Goal: Find specific page/section: Find specific page/section

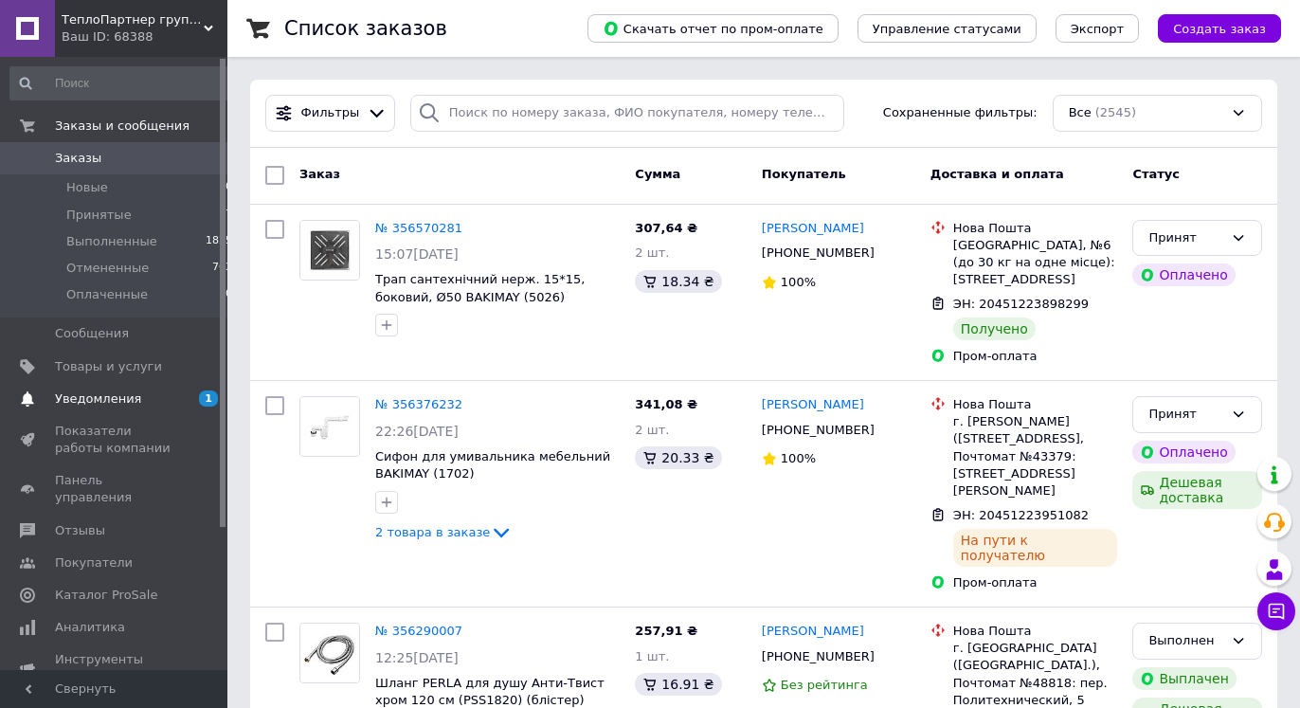
click at [84, 399] on span "Уведомления" at bounding box center [98, 398] width 86 height 17
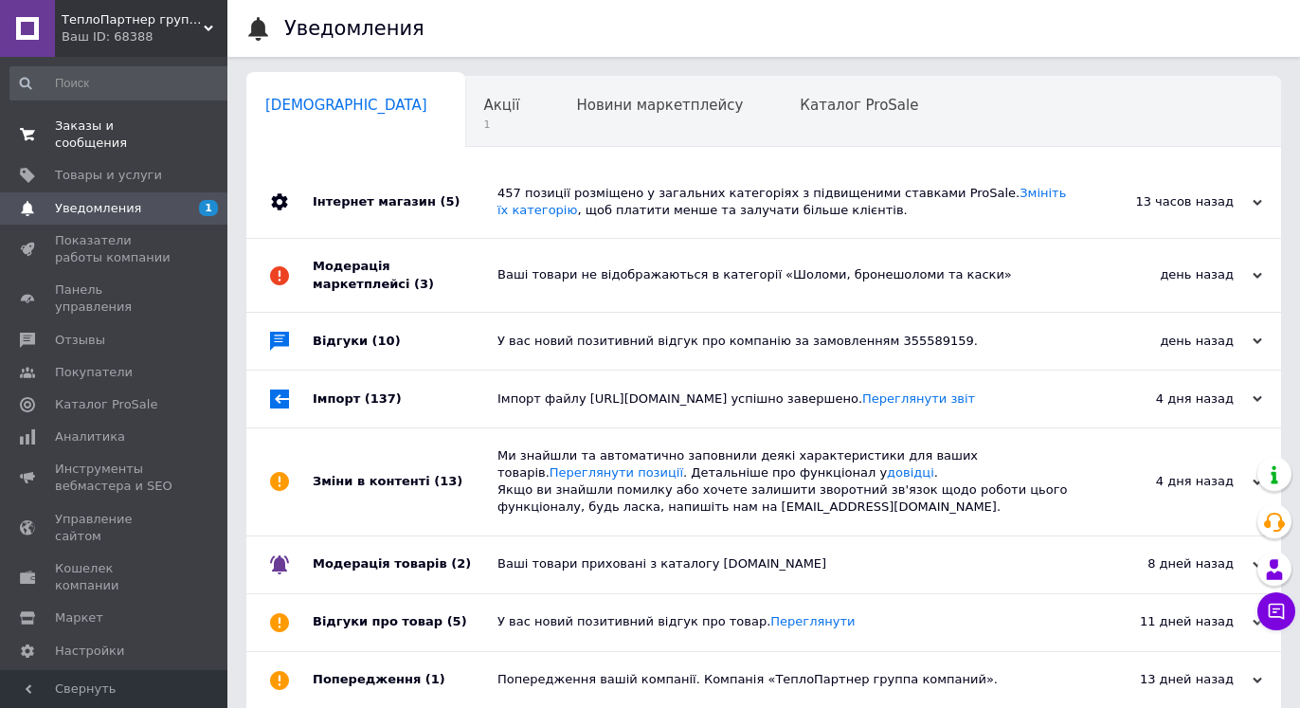
click at [96, 133] on span "Заказы и сообщения" at bounding box center [115, 135] width 120 height 34
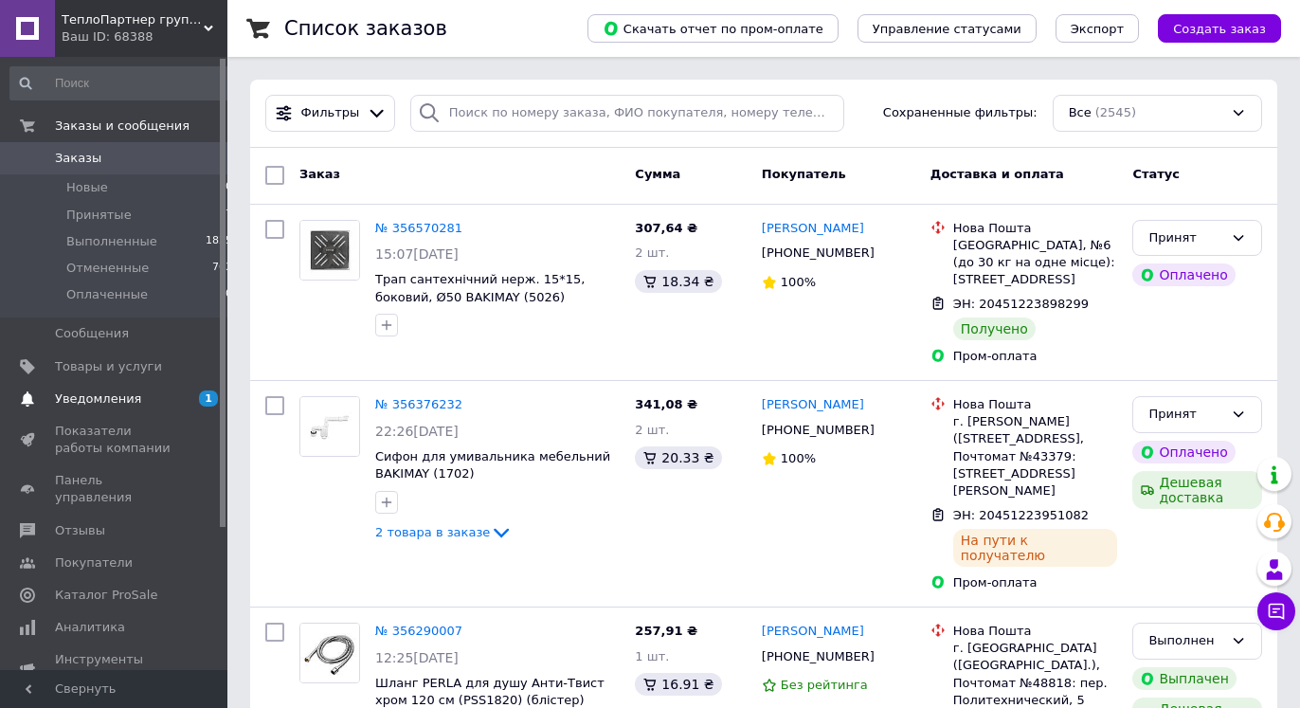
click at [136, 392] on span "Уведомления" at bounding box center [115, 398] width 120 height 17
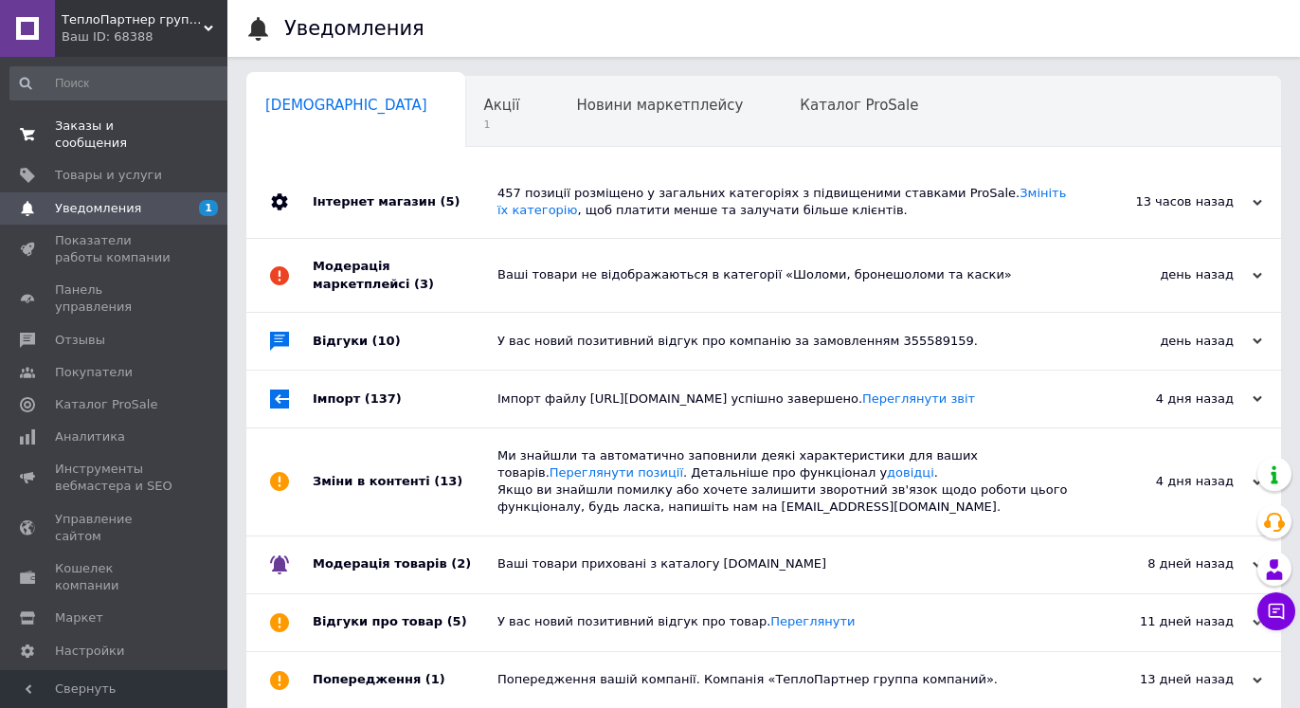
click at [86, 133] on span "Заказы и сообщения" at bounding box center [115, 135] width 120 height 34
